Goal: Obtain resource: Obtain resource

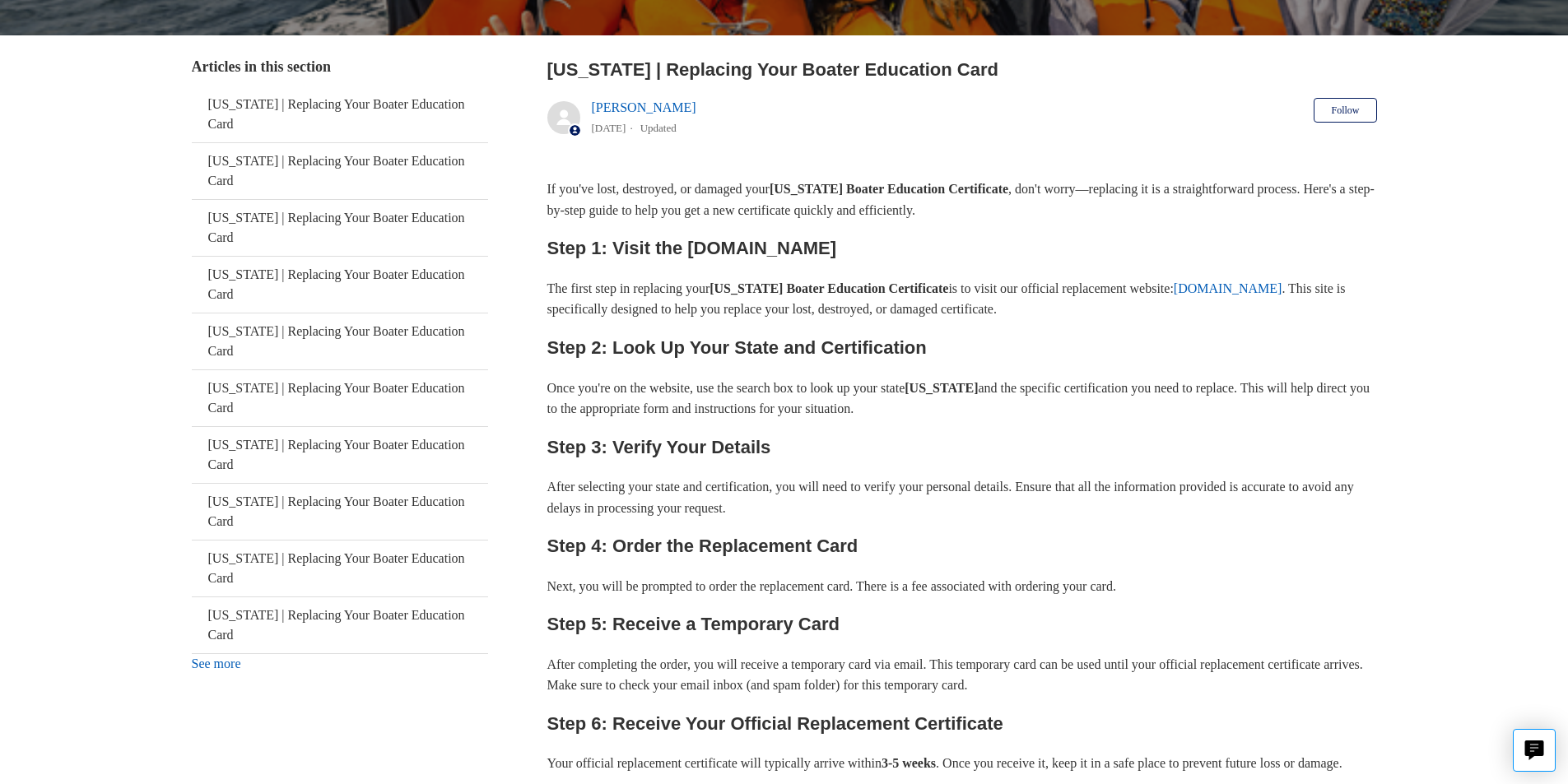
scroll to position [448, 0]
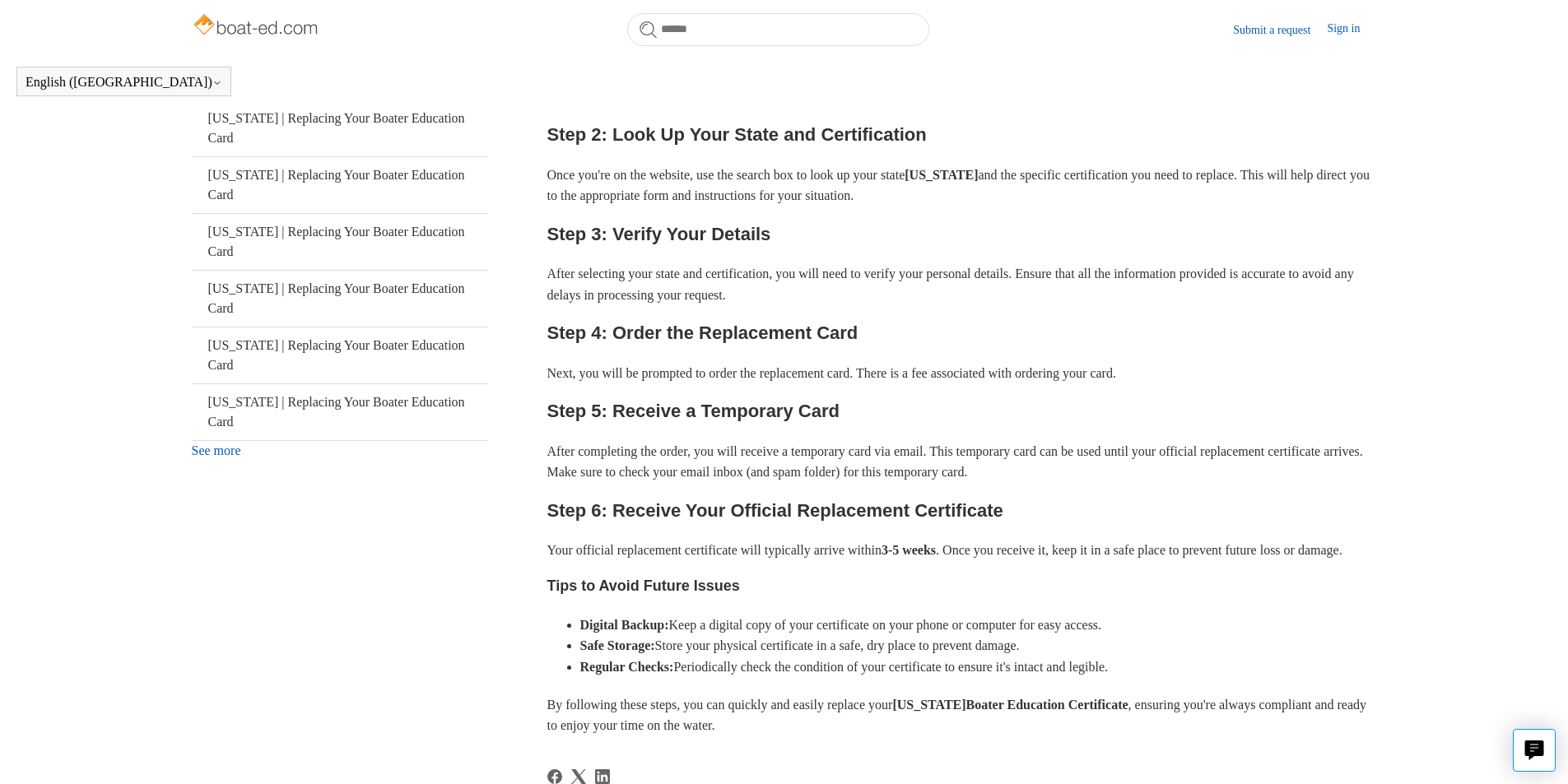
click at [233, 443] on link "See more" at bounding box center [216, 450] width 49 height 14
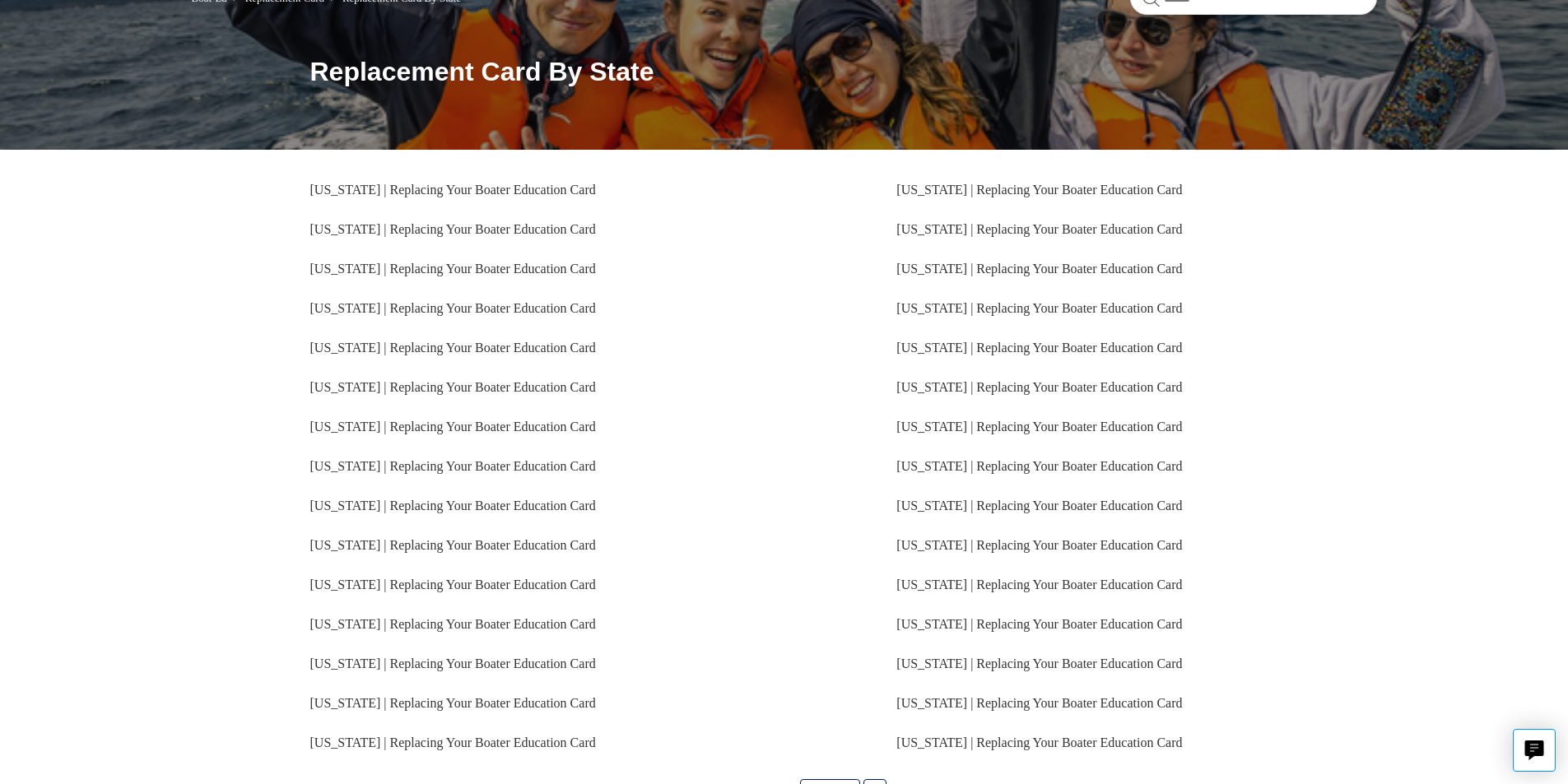
scroll to position [164, 0]
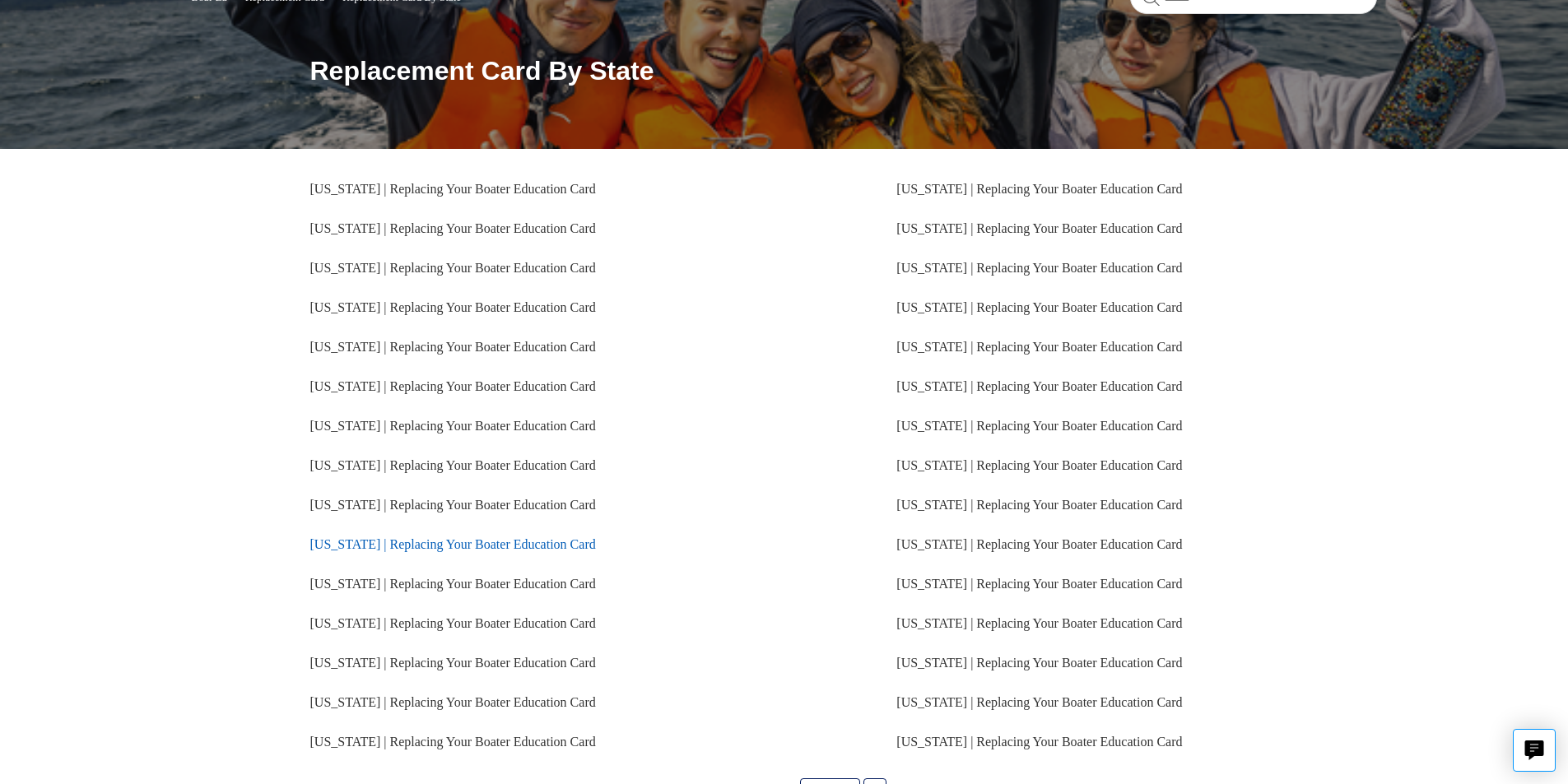
click at [411, 546] on link "[US_STATE] | Replacing Your Boater Education Card" at bounding box center [453, 544] width 285 height 14
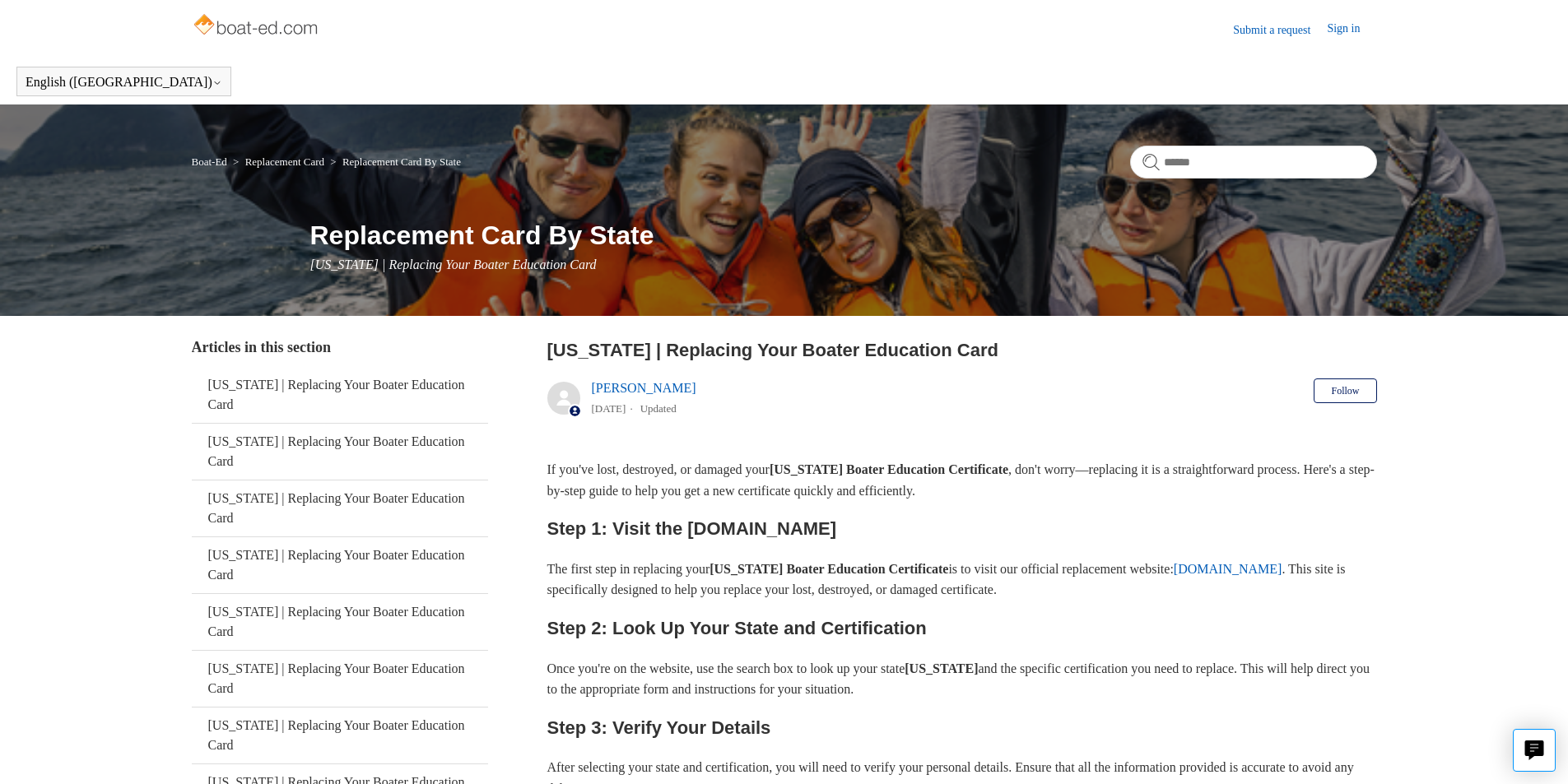
scroll to position [82, 0]
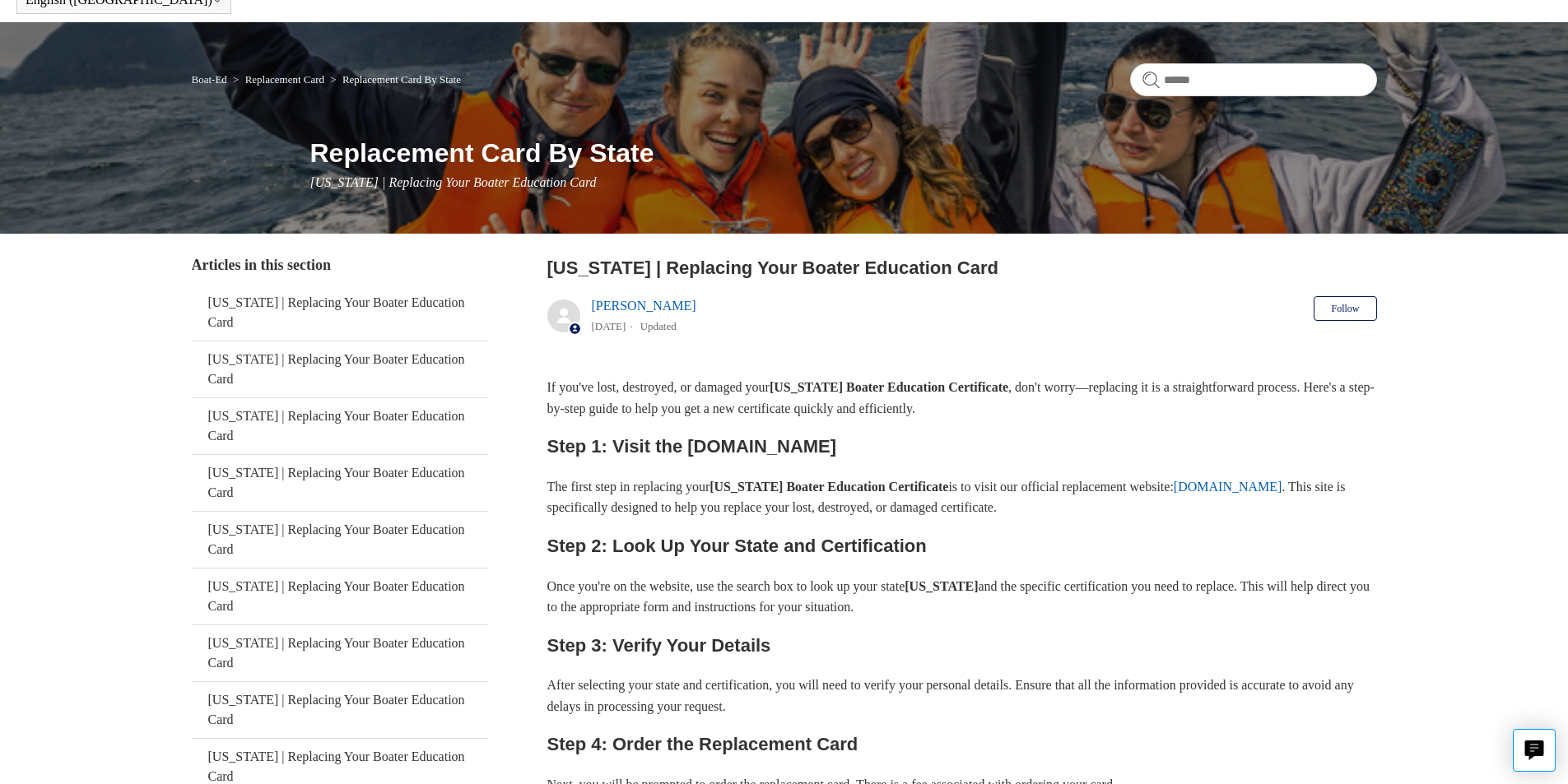
click at [1283, 483] on link "[DOMAIN_NAME]" at bounding box center [1228, 486] width 109 height 14
